Goal: Communication & Community: Ask a question

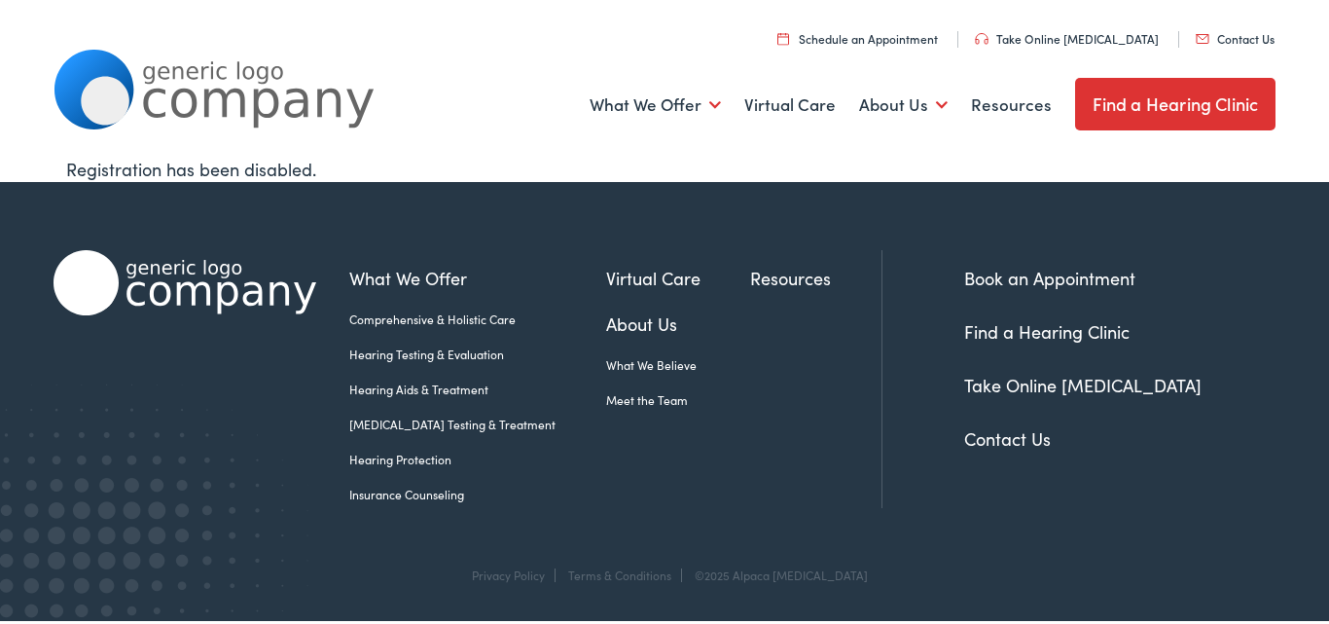
drag, startPoint x: 979, startPoint y: 424, endPoint x: 979, endPoint y: 435, distance: 10.7
click at [979, 425] on li "Contact Us" at bounding box center [1119, 438] width 311 height 26
click at [979, 435] on link "Contact Us" at bounding box center [1007, 438] width 87 height 24
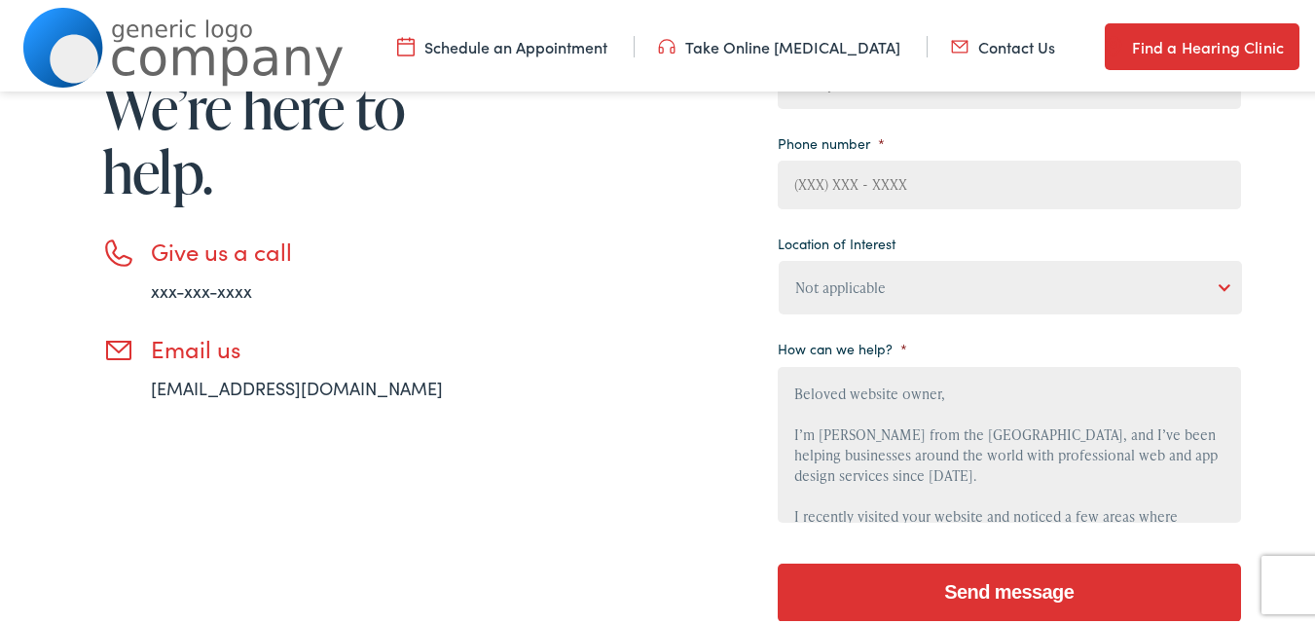
type textarea "Beloved website owner, I’m [PERSON_NAME] from the [GEOGRAPHIC_DATA], and I’ve b…"
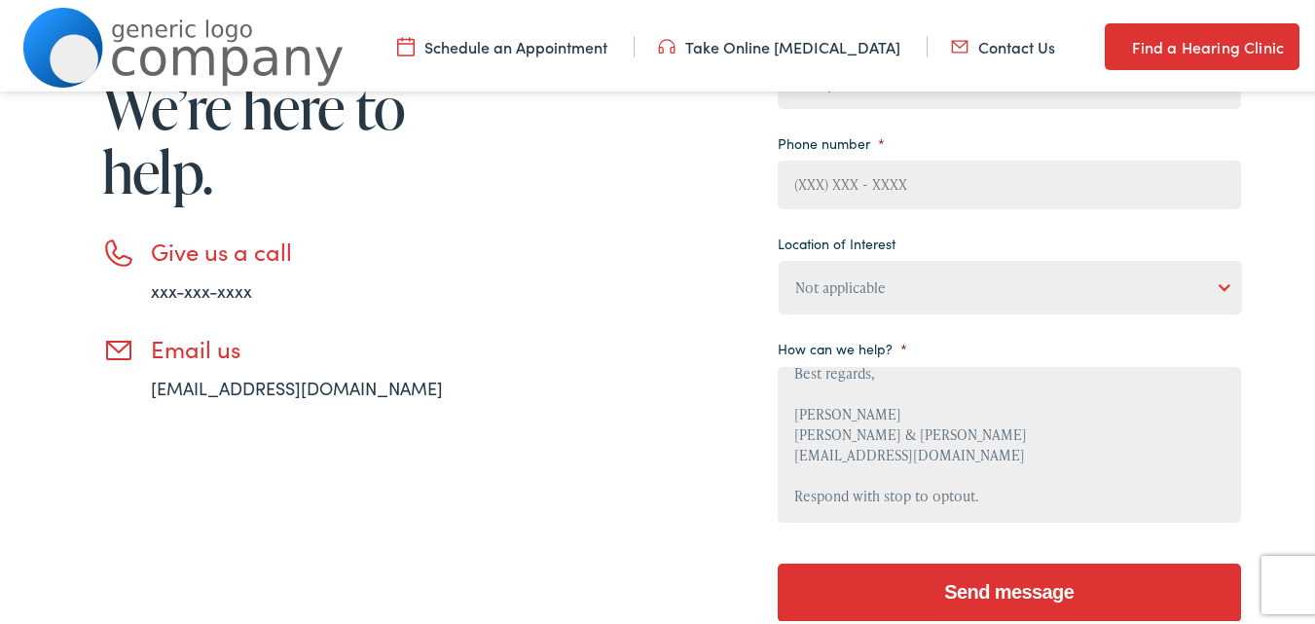
drag, startPoint x: 855, startPoint y: 275, endPoint x: 882, endPoint y: 295, distance: 32.7
click at [856, 275] on select "Not applicable [PERSON_NAME] [MEDICAL_DATA], Seguin Estes [MEDICAL_DATA], San […" at bounding box center [1009, 284] width 463 height 54
select select "[PERSON_NAME] [MEDICAL_DATA], Seguin"
click at [778, 257] on select "Not applicable [PERSON_NAME] [MEDICAL_DATA], Seguin Estes [MEDICAL_DATA], San […" at bounding box center [1009, 284] width 463 height 54
click at [841, 199] on input "(___) ___-____" at bounding box center [1008, 181] width 463 height 49
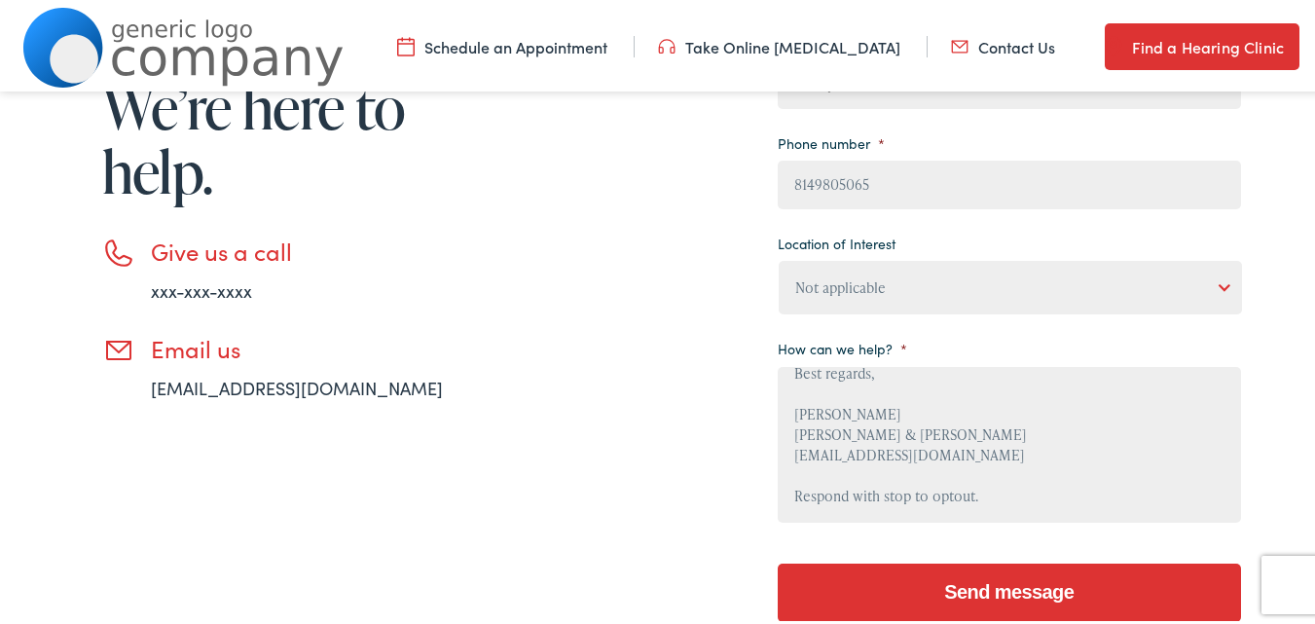
type input "[PHONE_NUMBER]"
type input "[PERSON_NAME]"
type input "[PERSON_NAME][EMAIL_ADDRESS][DOMAIN_NAME]"
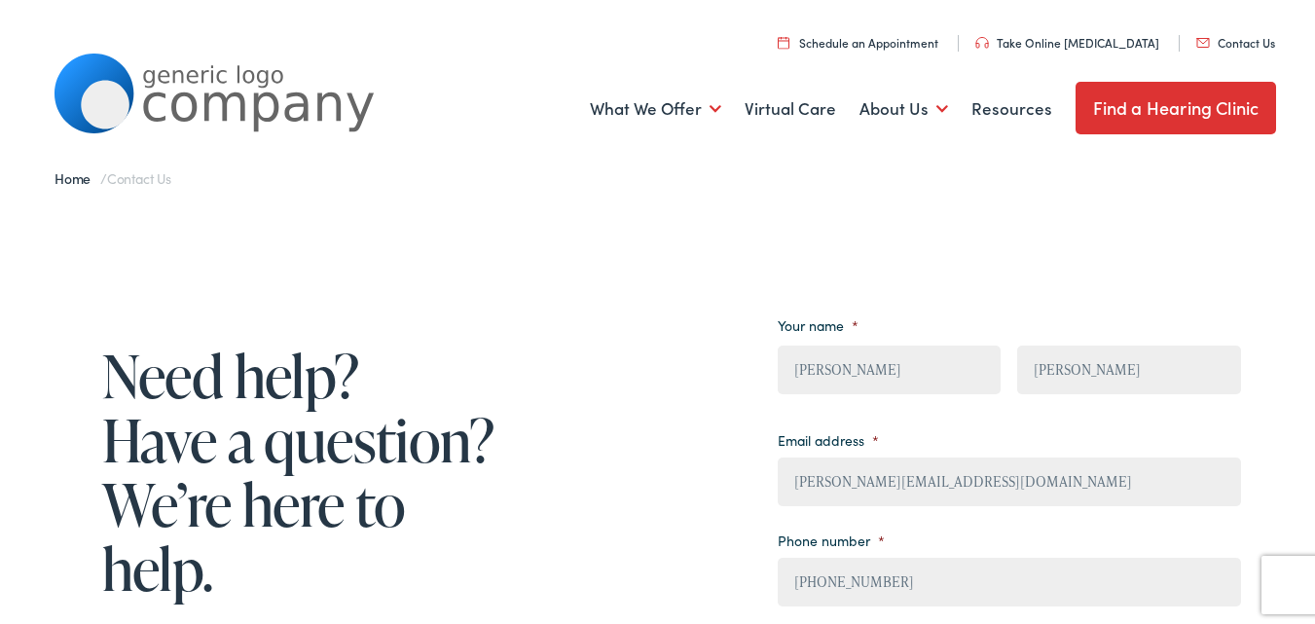
click at [840, 366] on input "[PERSON_NAME]" at bounding box center [888, 366] width 223 height 49
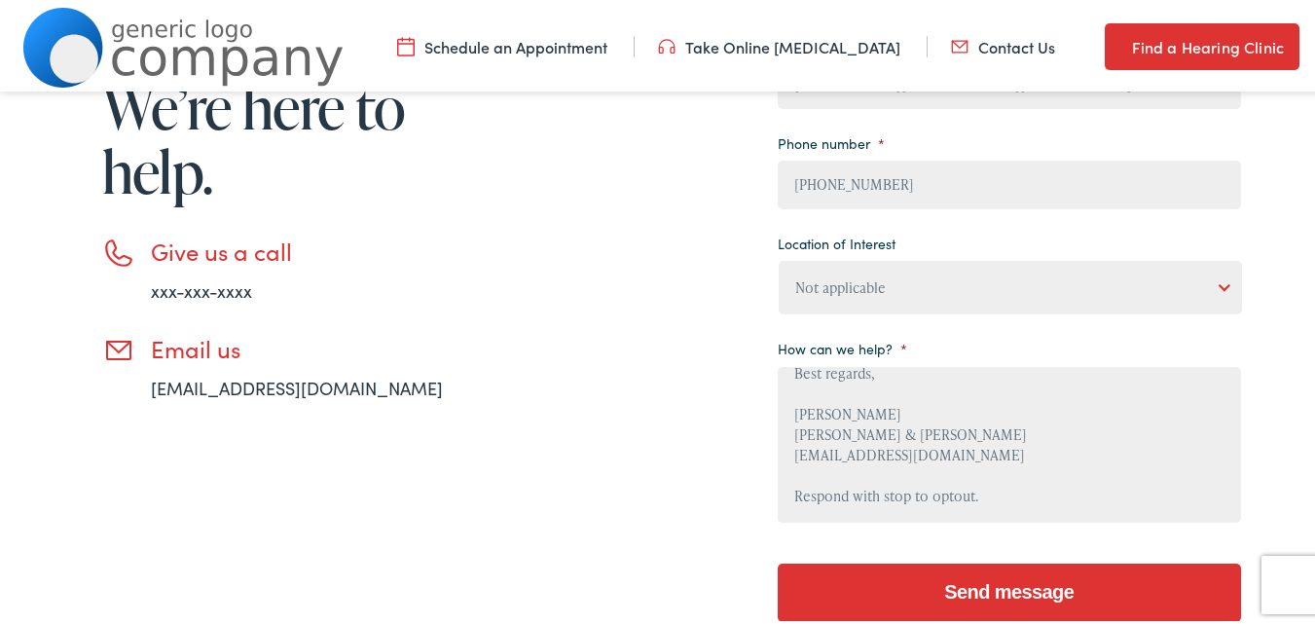
scroll to position [649, 0]
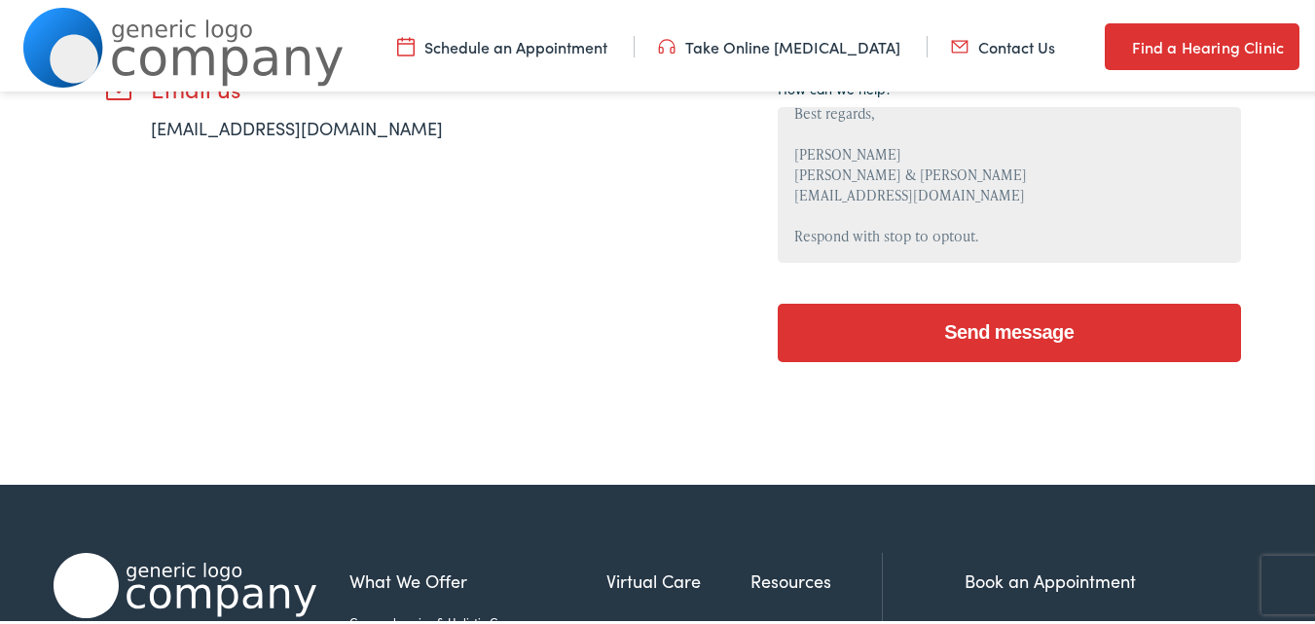
click at [865, 223] on textarea "Beloved website owner, I’m [PERSON_NAME] from the [GEOGRAPHIC_DATA], and I’ve b…" at bounding box center [1008, 181] width 463 height 156
click at [885, 318] on input "Send message" at bounding box center [1008, 329] width 463 height 58
